Goal: Information Seeking & Learning: Learn about a topic

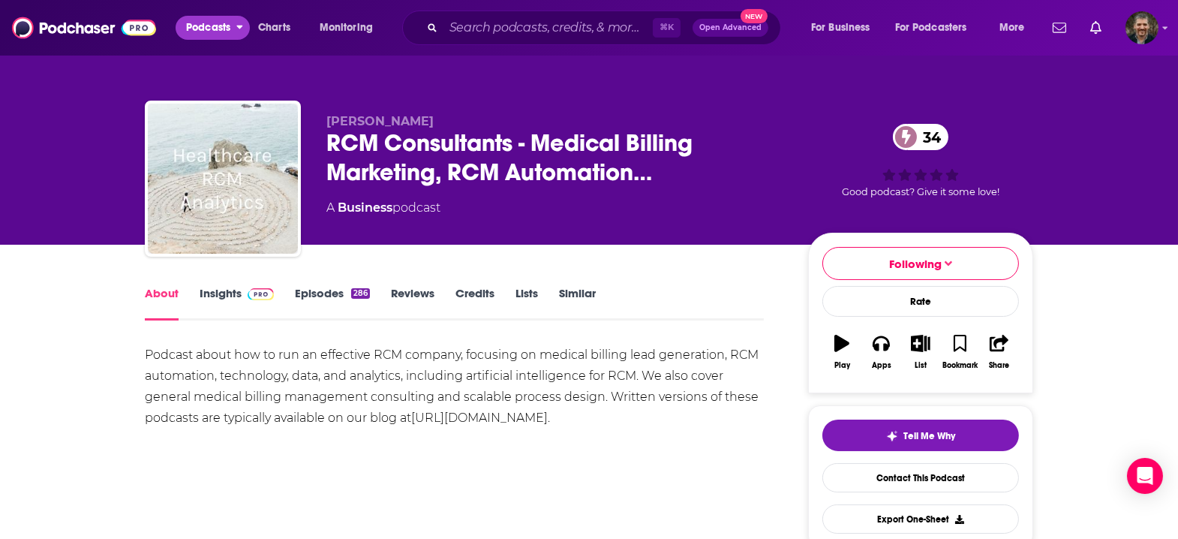
click at [187, 27] on span "Podcasts" at bounding box center [208, 27] width 44 height 21
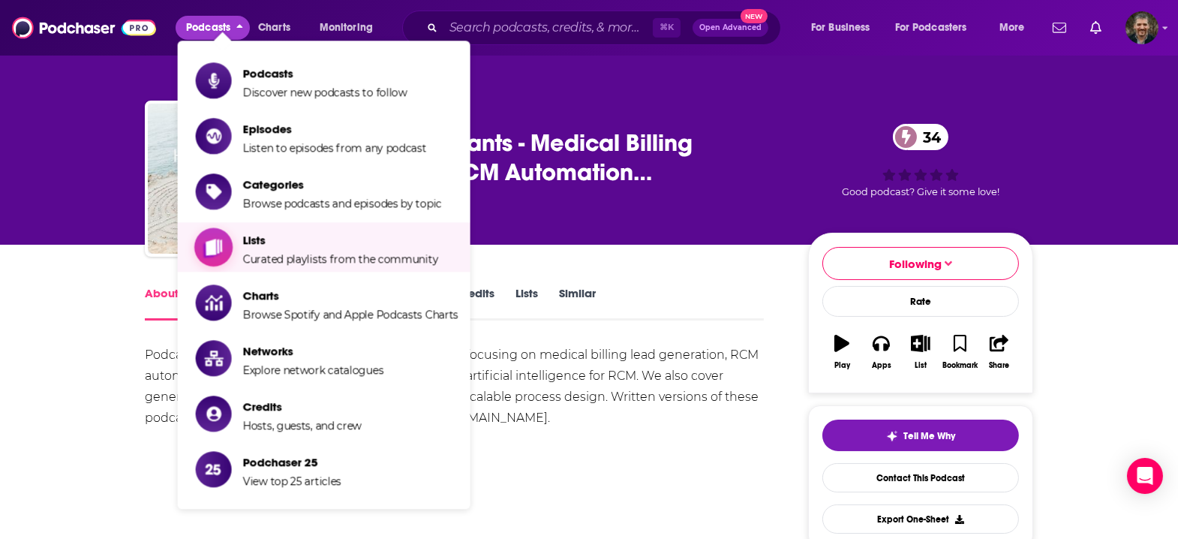
click at [257, 252] on span "Curated playlists from the community" at bounding box center [340, 259] width 195 height 14
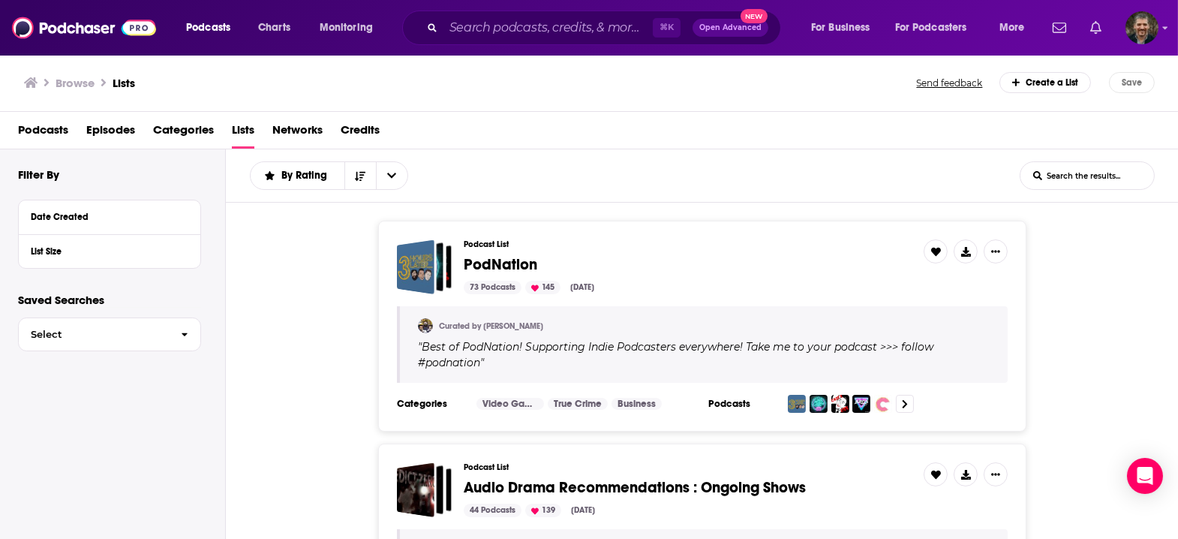
click at [1107, 27] on link "Show notifications dropdown" at bounding box center [1095, 28] width 23 height 26
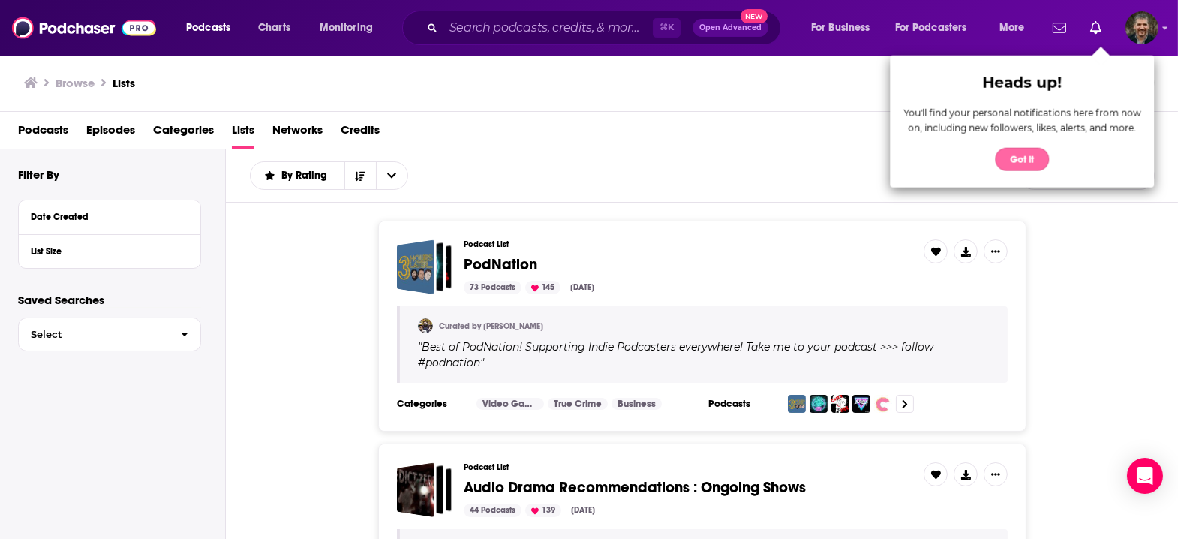
click at [1014, 148] on button "Got it" at bounding box center [1022, 159] width 54 height 23
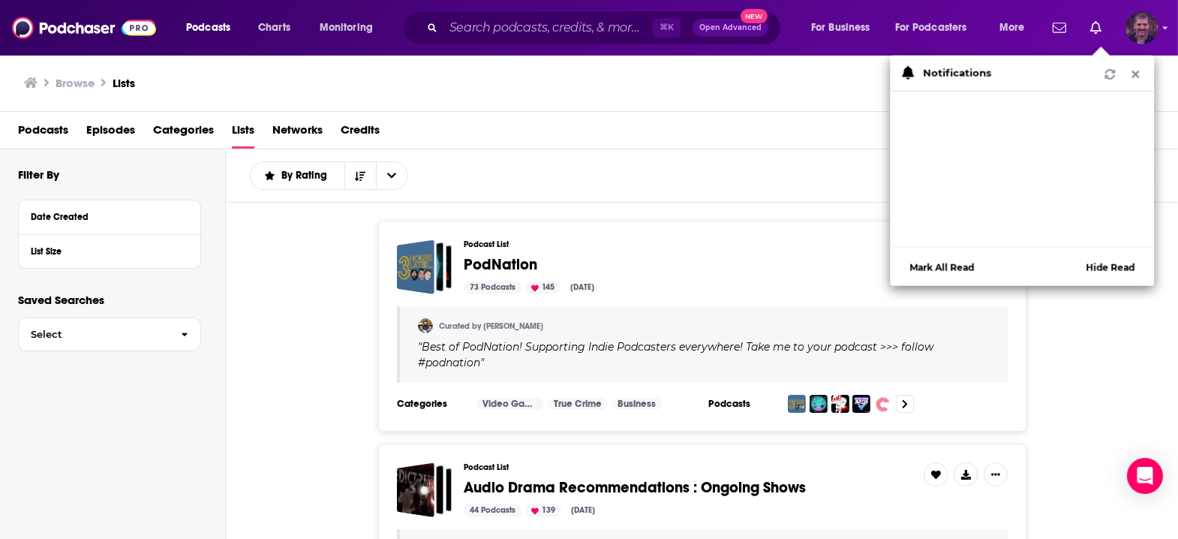
click at [1156, 23] on img "Logged in as vincegalloro" at bounding box center [1142, 27] width 33 height 33
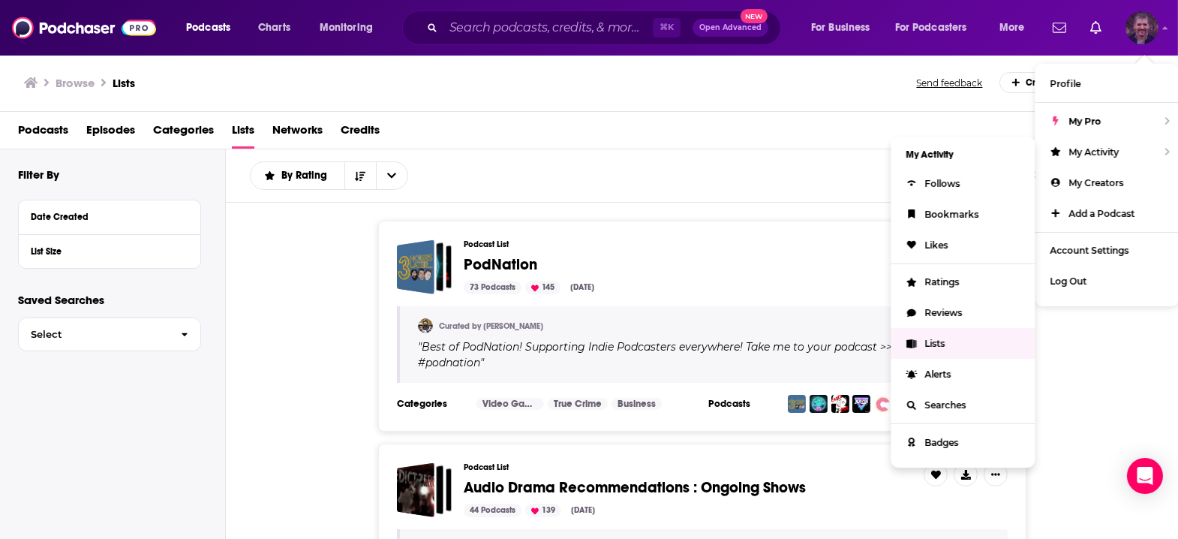
click at [945, 338] on span "Lists" at bounding box center [935, 343] width 20 height 11
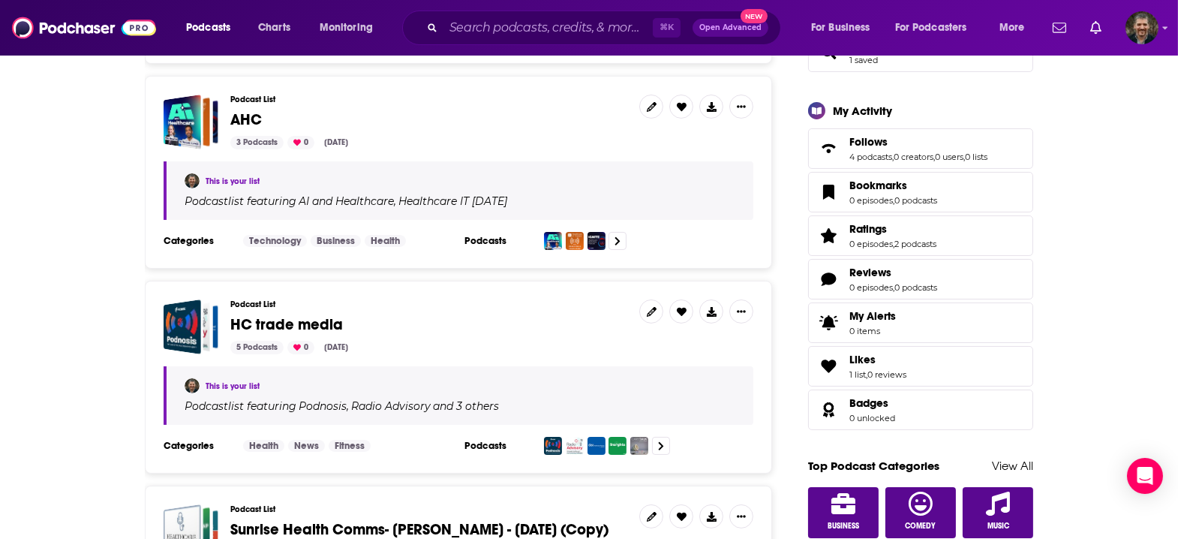
scroll to position [410, 0]
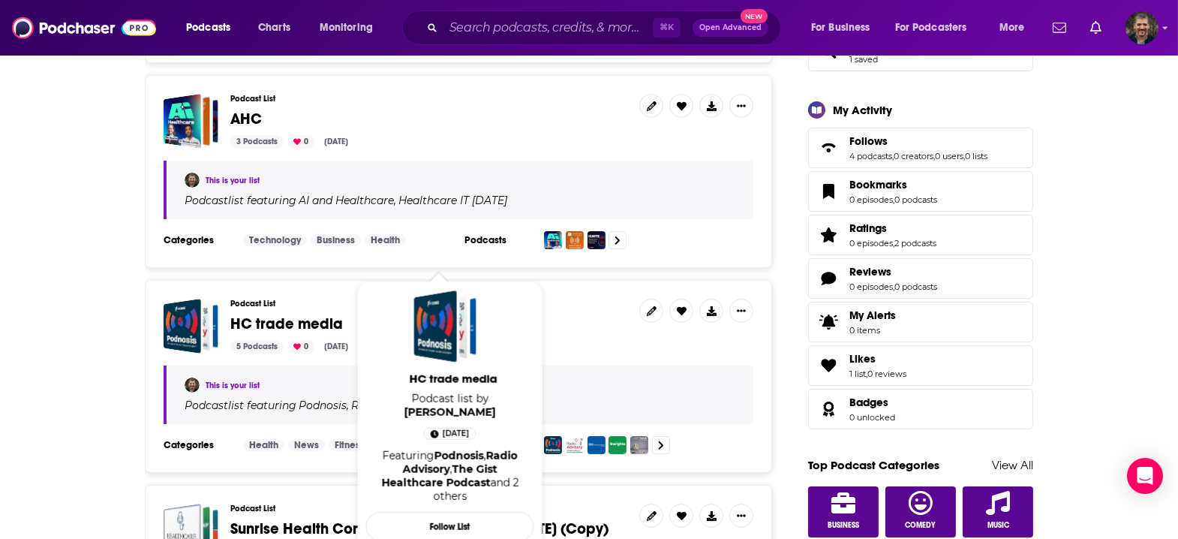
click at [309, 314] on span "HC trade media" at bounding box center [286, 323] width 113 height 19
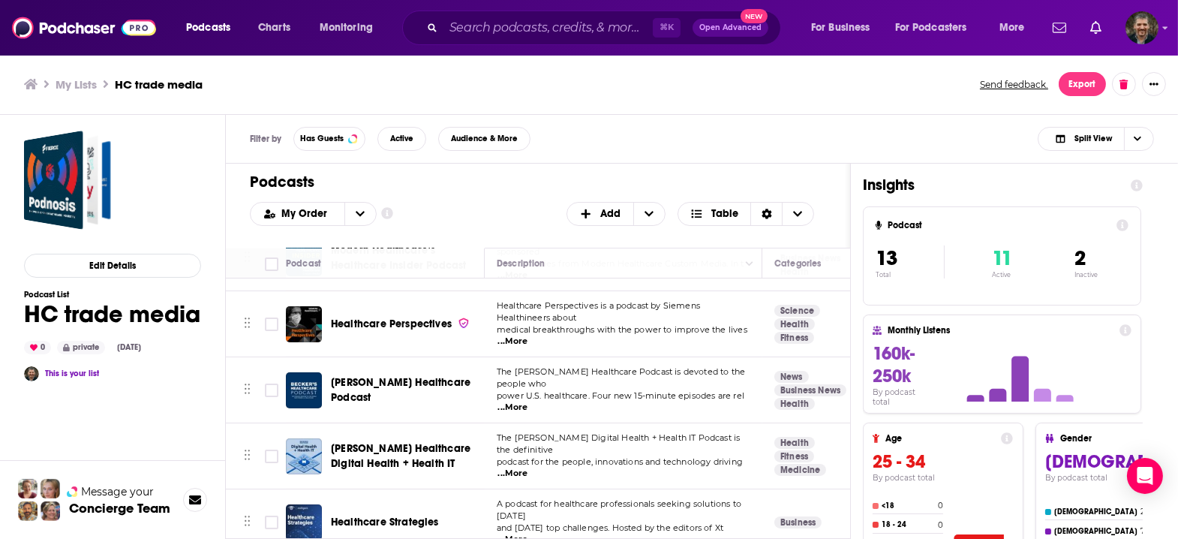
scroll to position [369, 0]
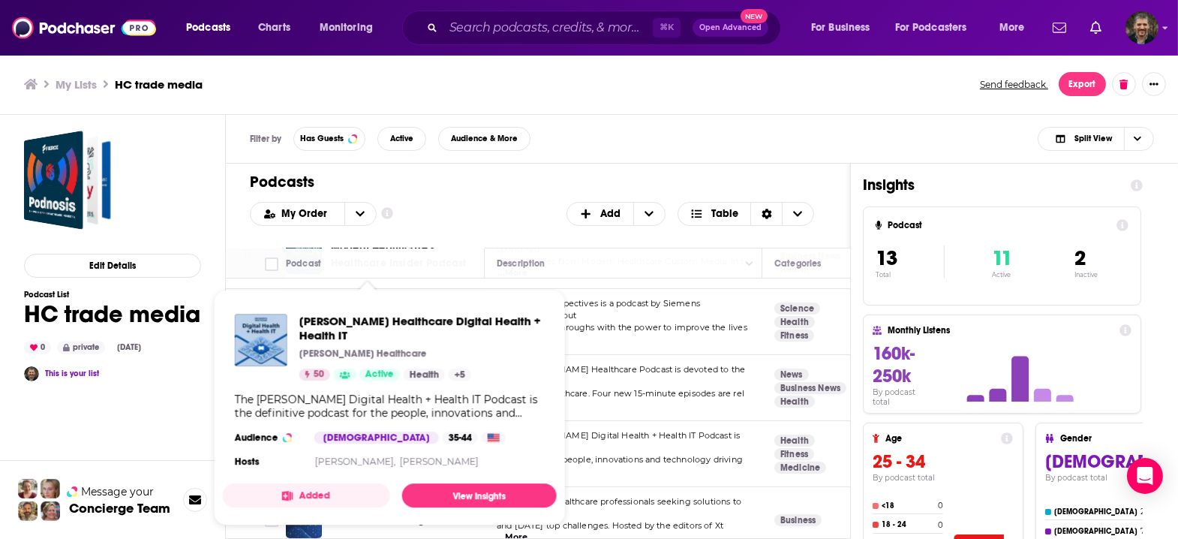
click at [435, 179] on div "Podcasts Add My Order Customize Your List Order Select the “My Order” sort and …" at bounding box center [538, 206] width 624 height 84
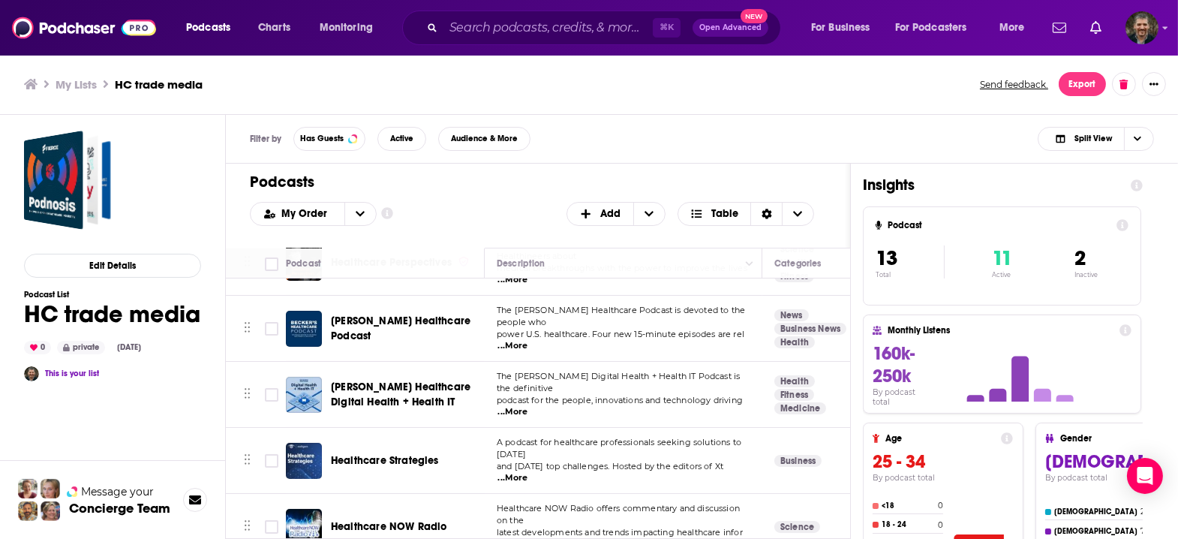
scroll to position [0, 0]
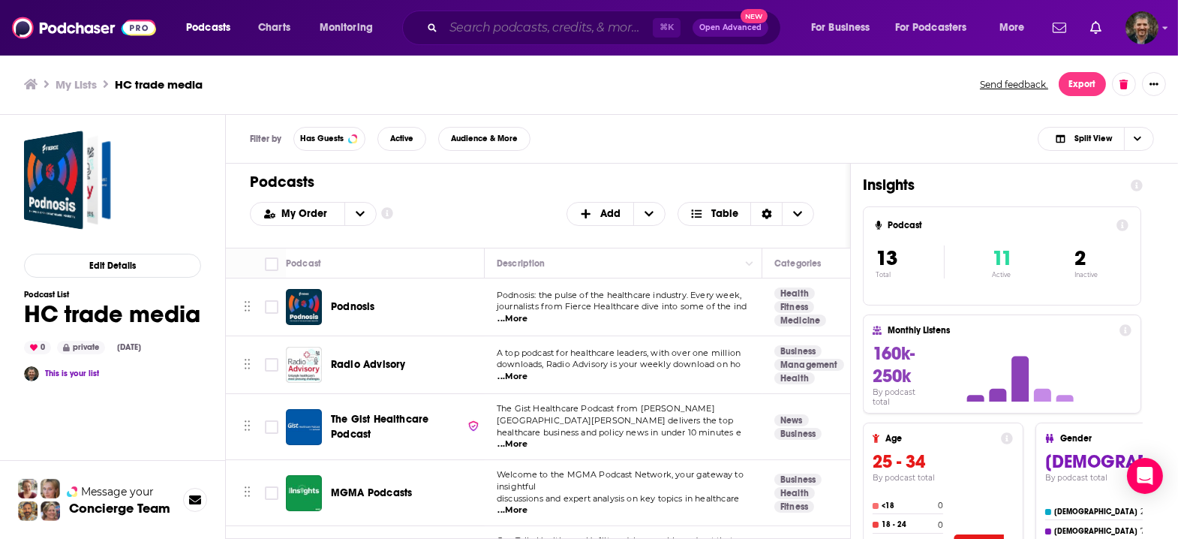
click at [495, 28] on input "Search podcasts, credits, & more..." at bounding box center [548, 28] width 209 height 24
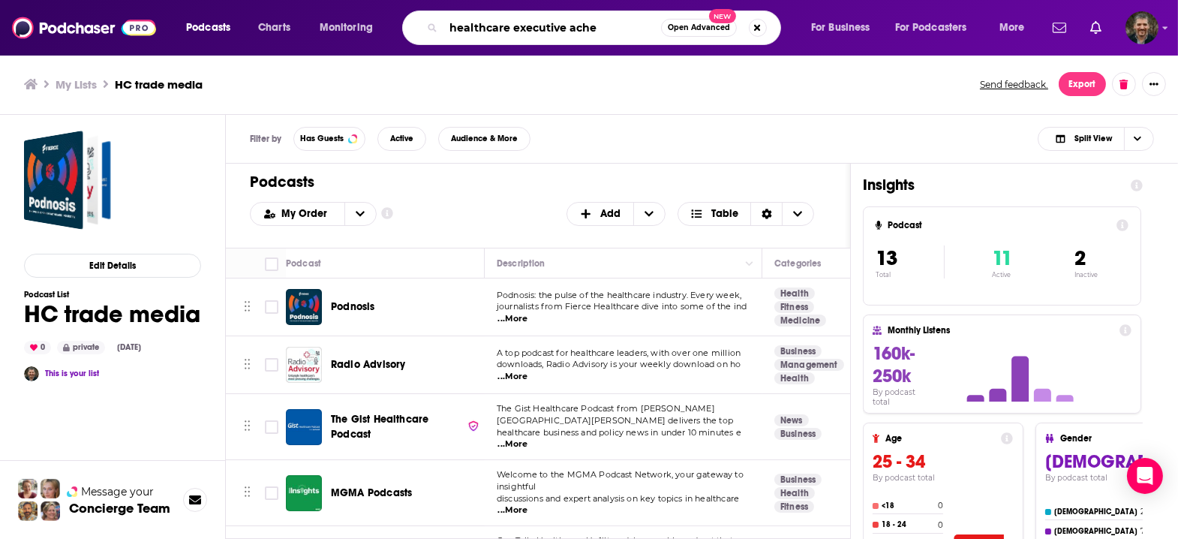
type input "healthcare executive ache"
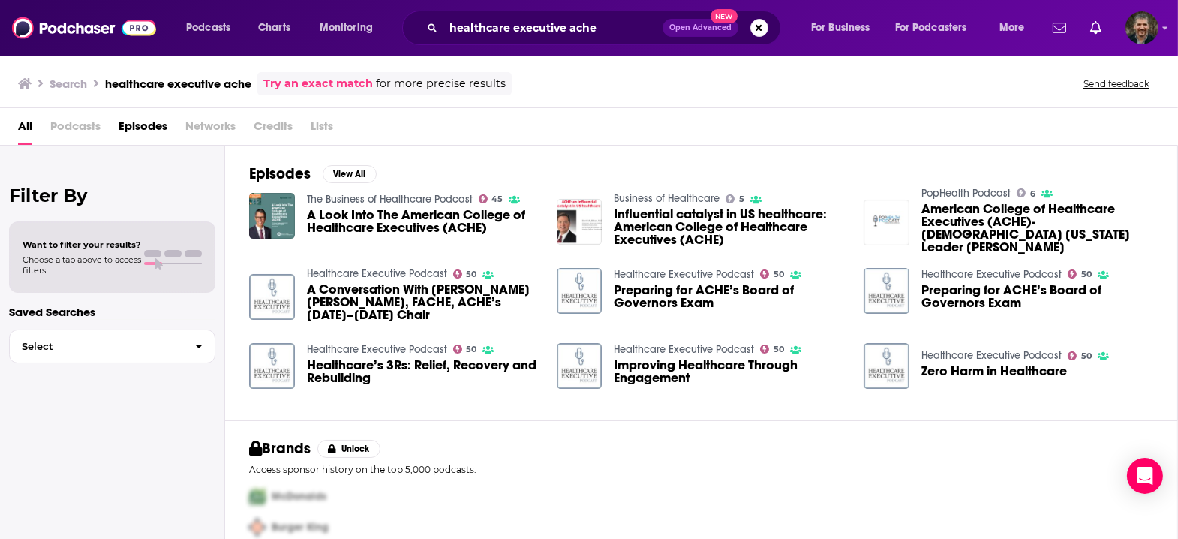
click at [62, 119] on span "Podcasts" at bounding box center [75, 129] width 50 height 31
click at [62, 114] on span "Podcasts" at bounding box center [75, 129] width 50 height 31
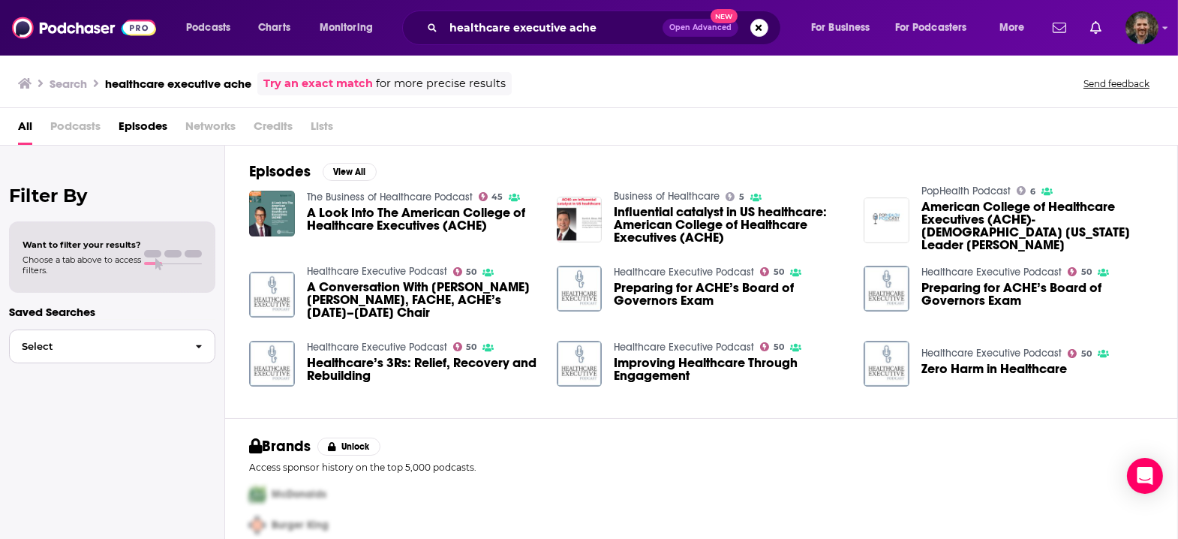
click at [196, 341] on icon "button" at bounding box center [199, 346] width 7 height 11
click at [196, 344] on icon "button" at bounding box center [199, 346] width 6 height 4
click at [161, 305] on p "Saved Searches" at bounding box center [112, 312] width 206 height 14
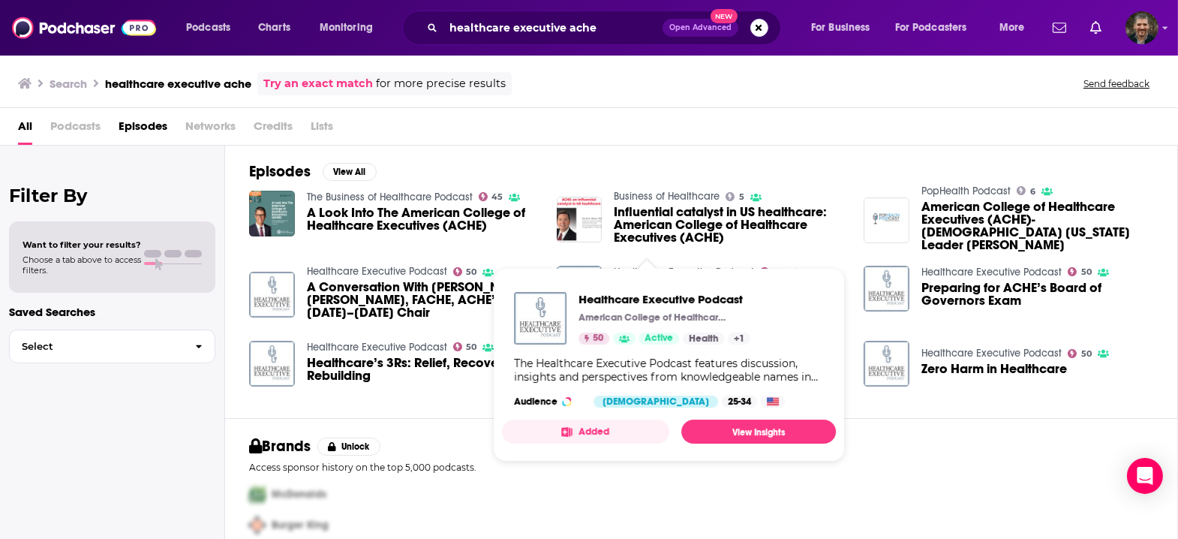
click at [614, 266] on link "Healthcare Executive Podcast" at bounding box center [684, 272] width 140 height 13
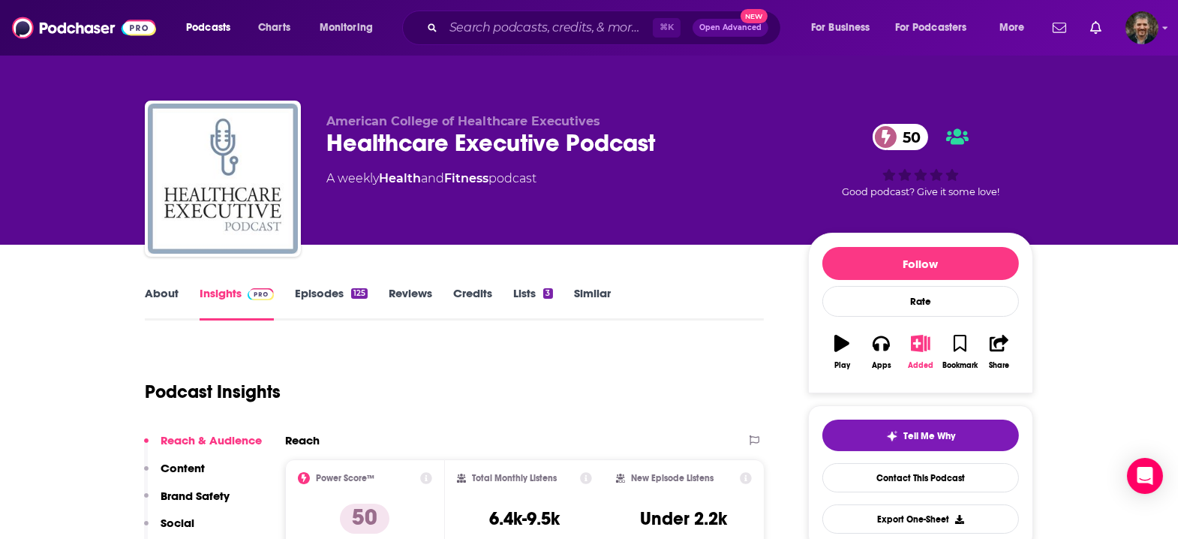
click at [912, 335] on icon "button" at bounding box center [921, 343] width 19 height 17
